Goal: Find specific page/section: Find specific page/section

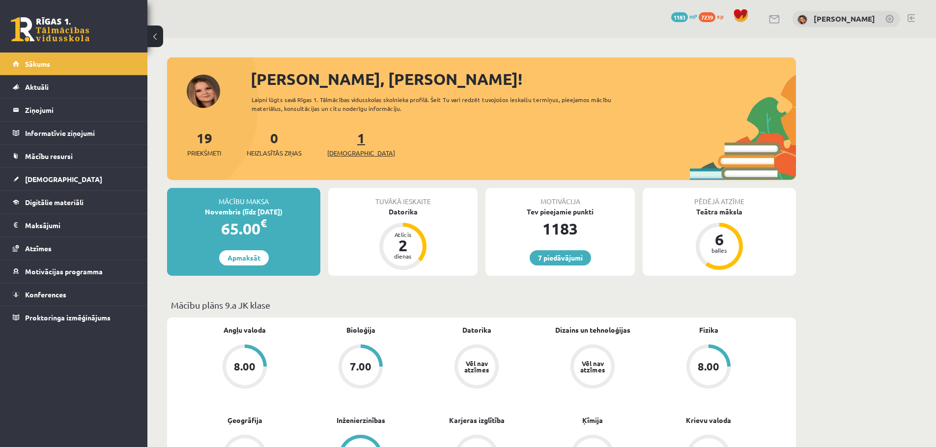
click at [343, 150] on span "[DEMOGRAPHIC_DATA]" at bounding box center [361, 153] width 68 height 10
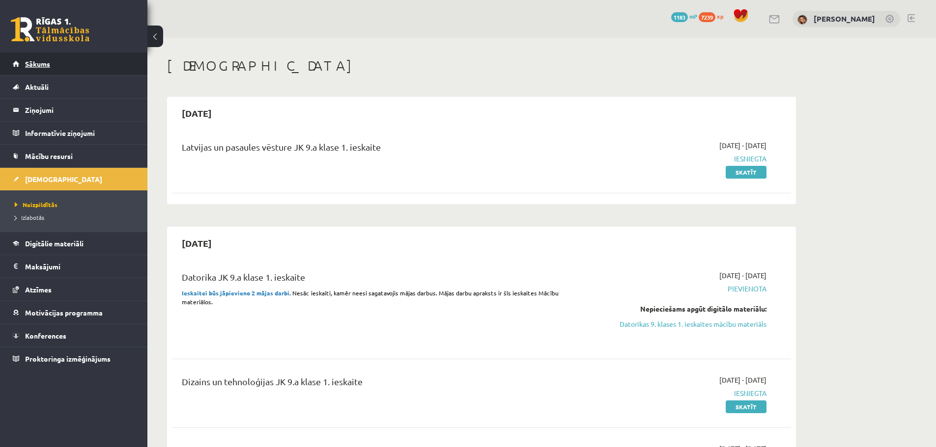
click at [32, 64] on span "Sākums" at bounding box center [37, 63] width 25 height 9
